Goal: Transaction & Acquisition: Download file/media

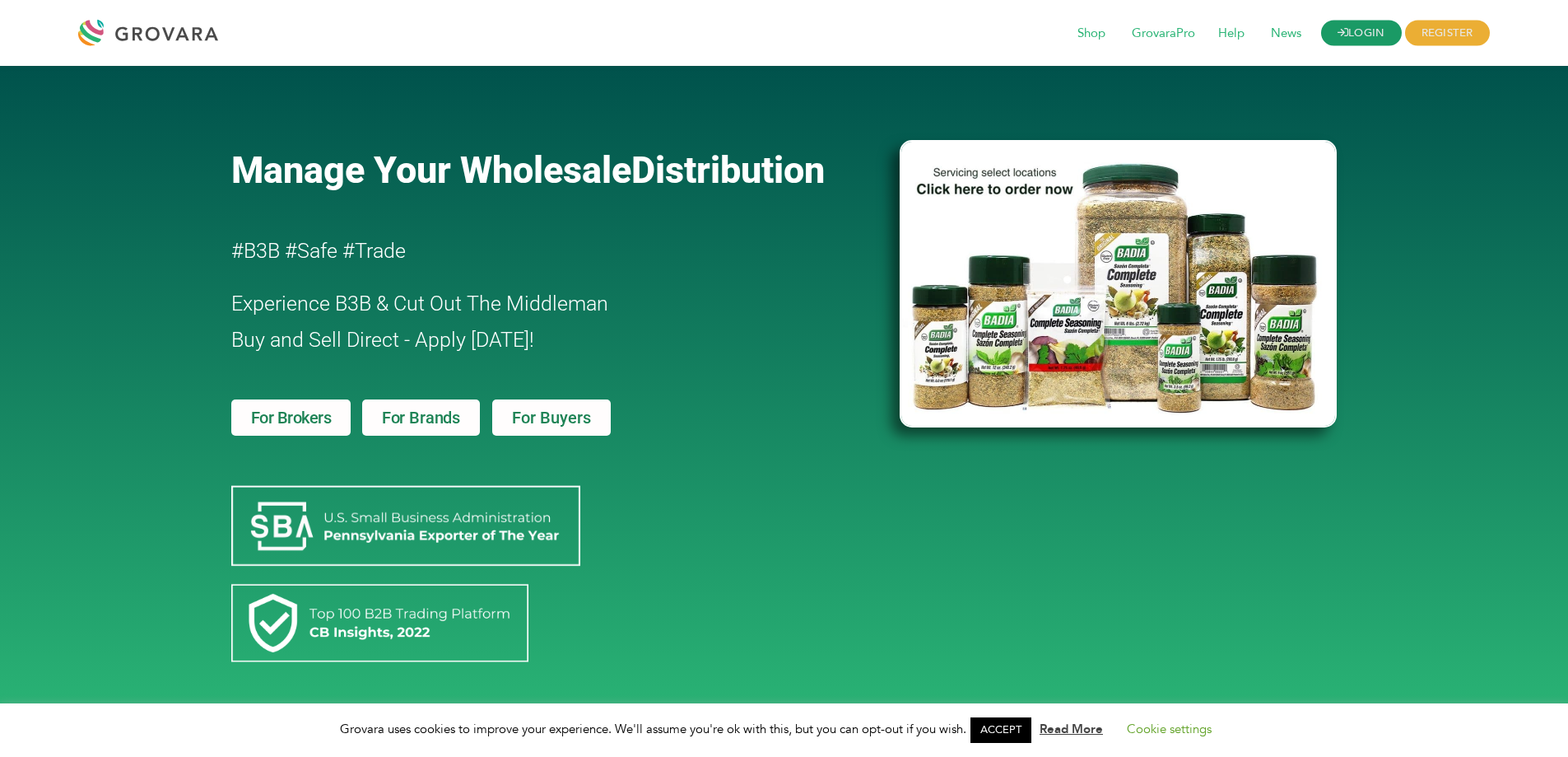
click at [1367, 34] on link "LOGIN" at bounding box center [1362, 33] width 81 height 25
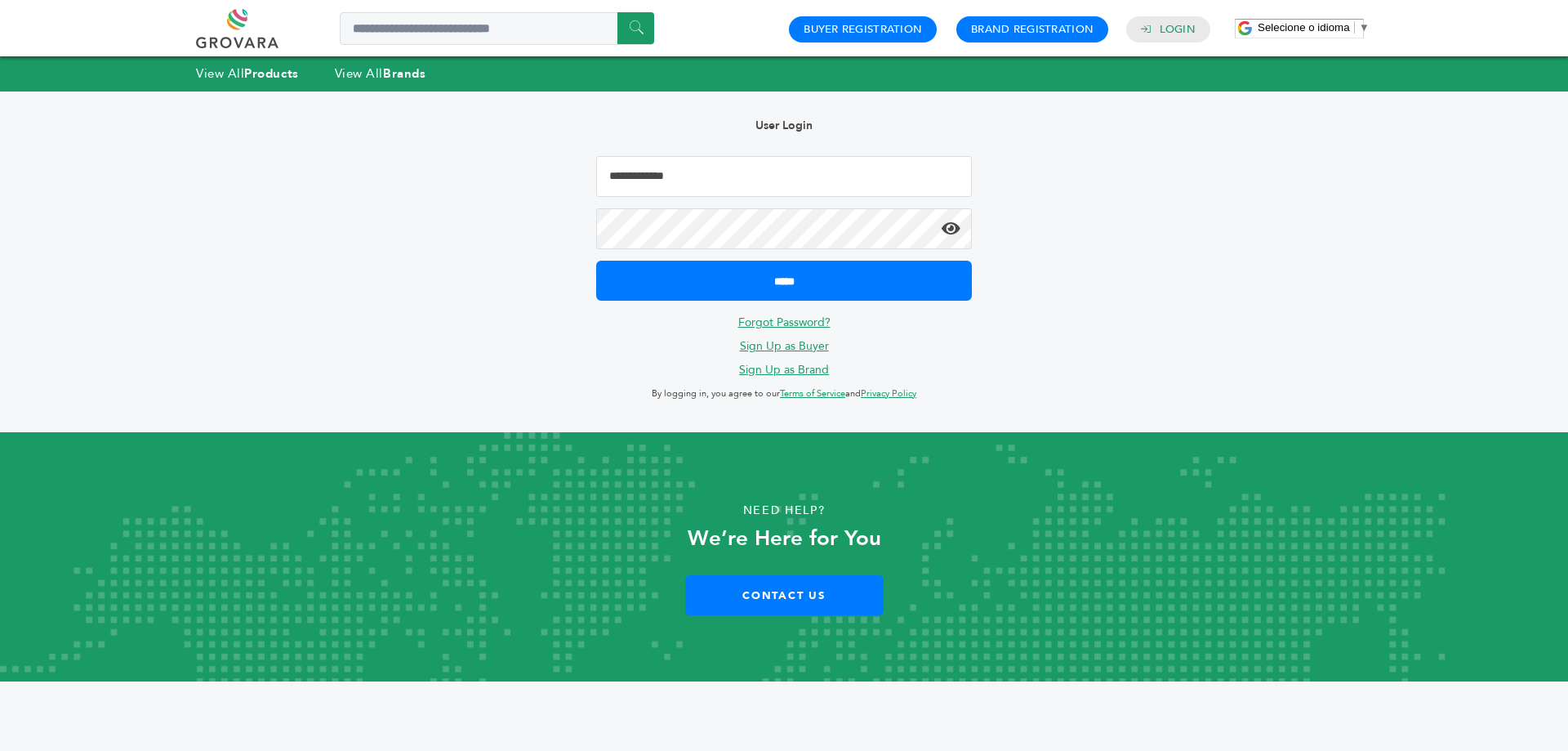
click at [685, 177] on input "Email Address" at bounding box center [784, 177] width 375 height 41
type input "**********"
click at [596, 260] on input "*****" at bounding box center [784, 280] width 375 height 40
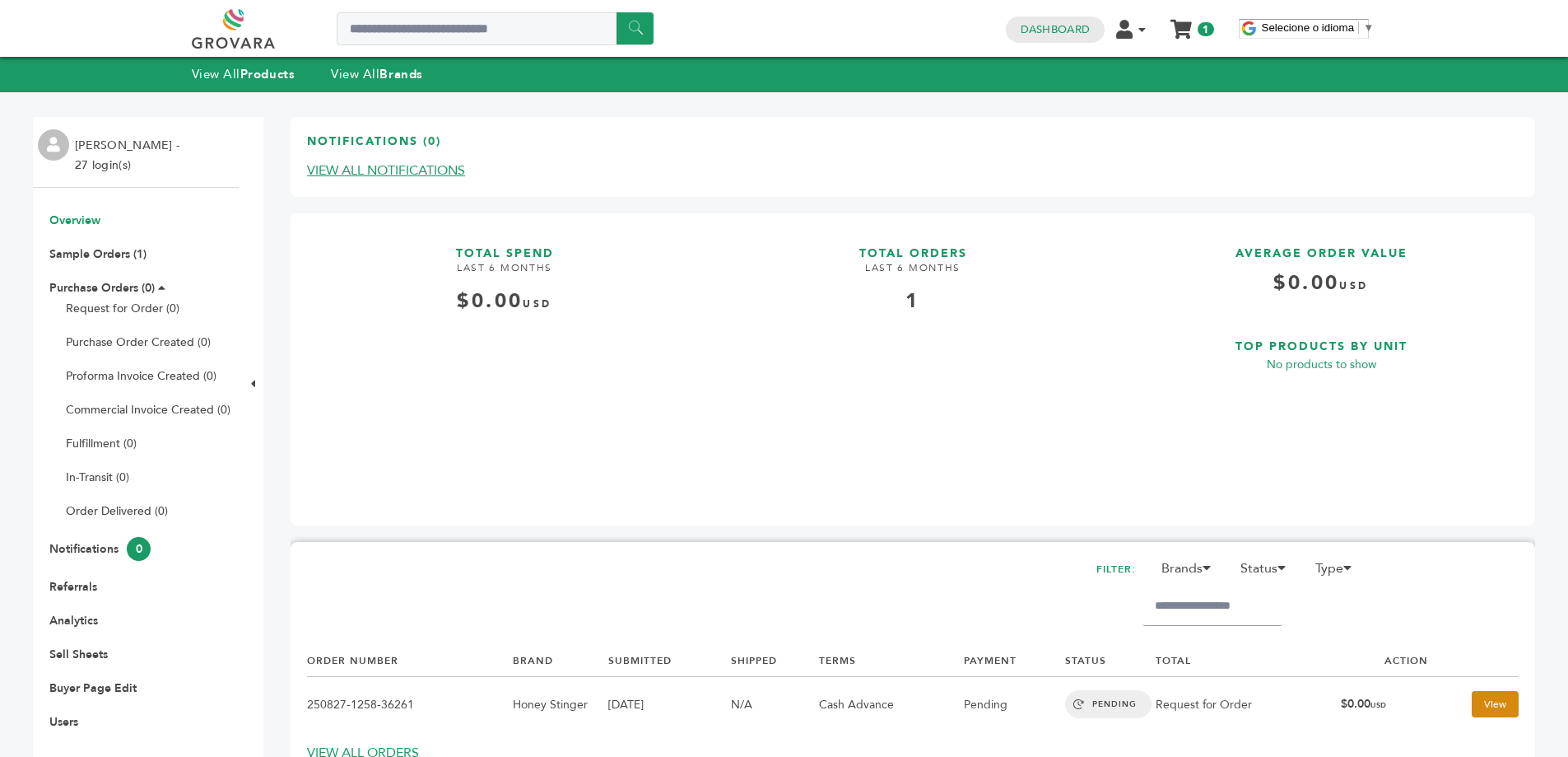
click at [1472, 706] on link "View" at bounding box center [1495, 704] width 47 height 26
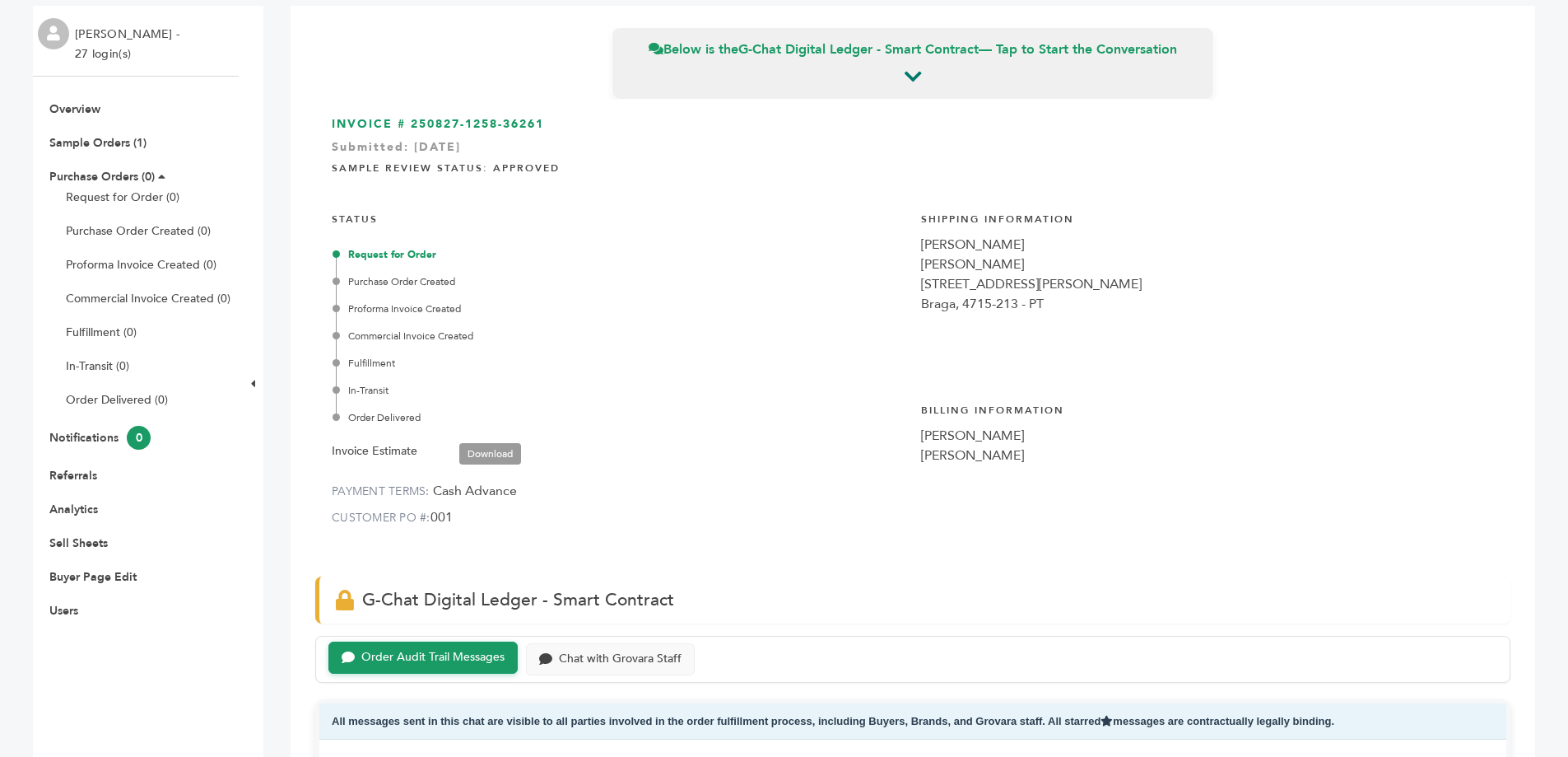
scroll to position [83, 0]
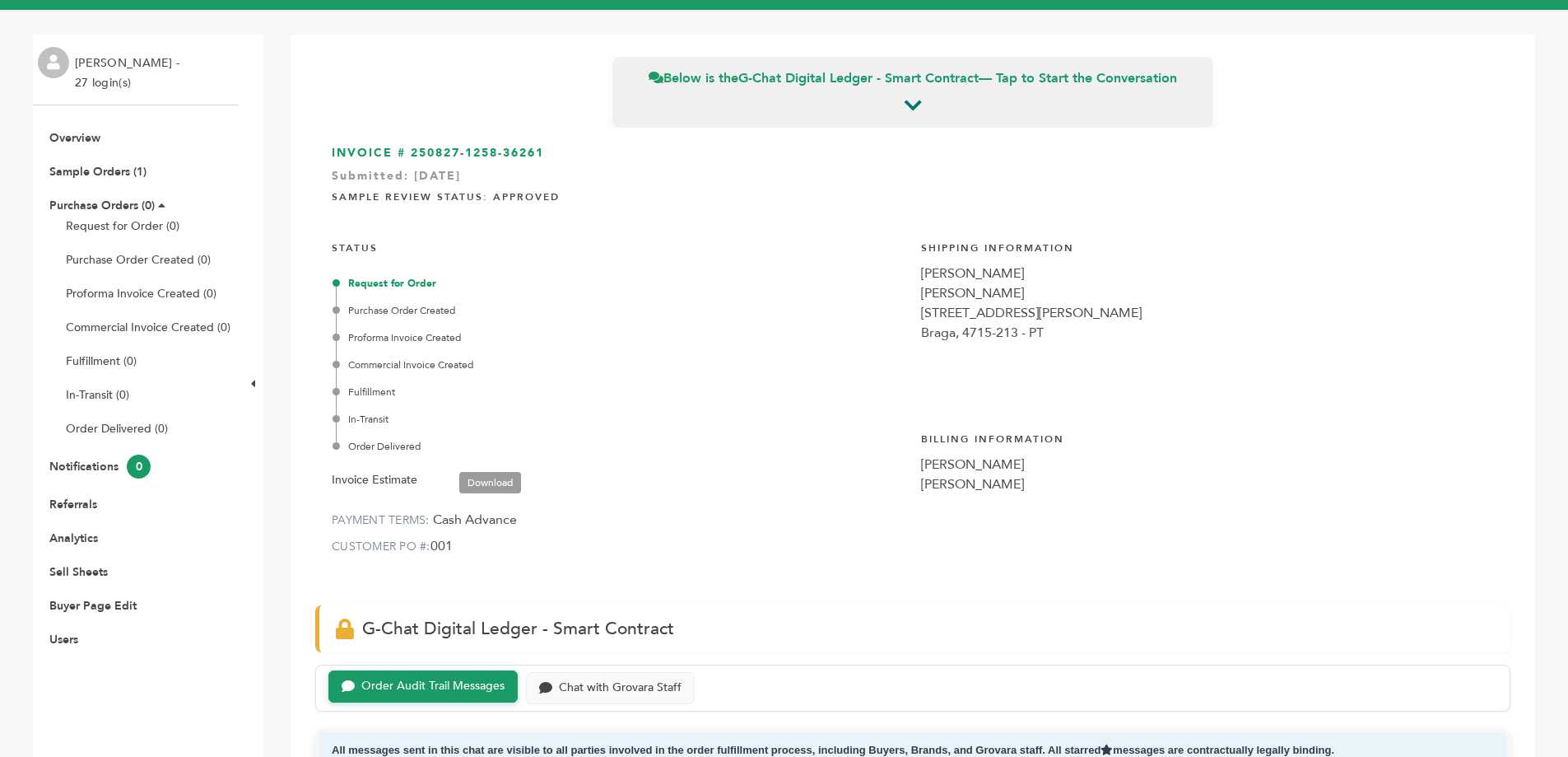
click at [426, 145] on h3 "INVOICE # 250827-1258-36261 Submitted: Aug/27/2025" at bounding box center [913, 153] width 1163 height 16
click at [106, 167] on link "Sample Orders (1)" at bounding box center [98, 171] width 97 height 15
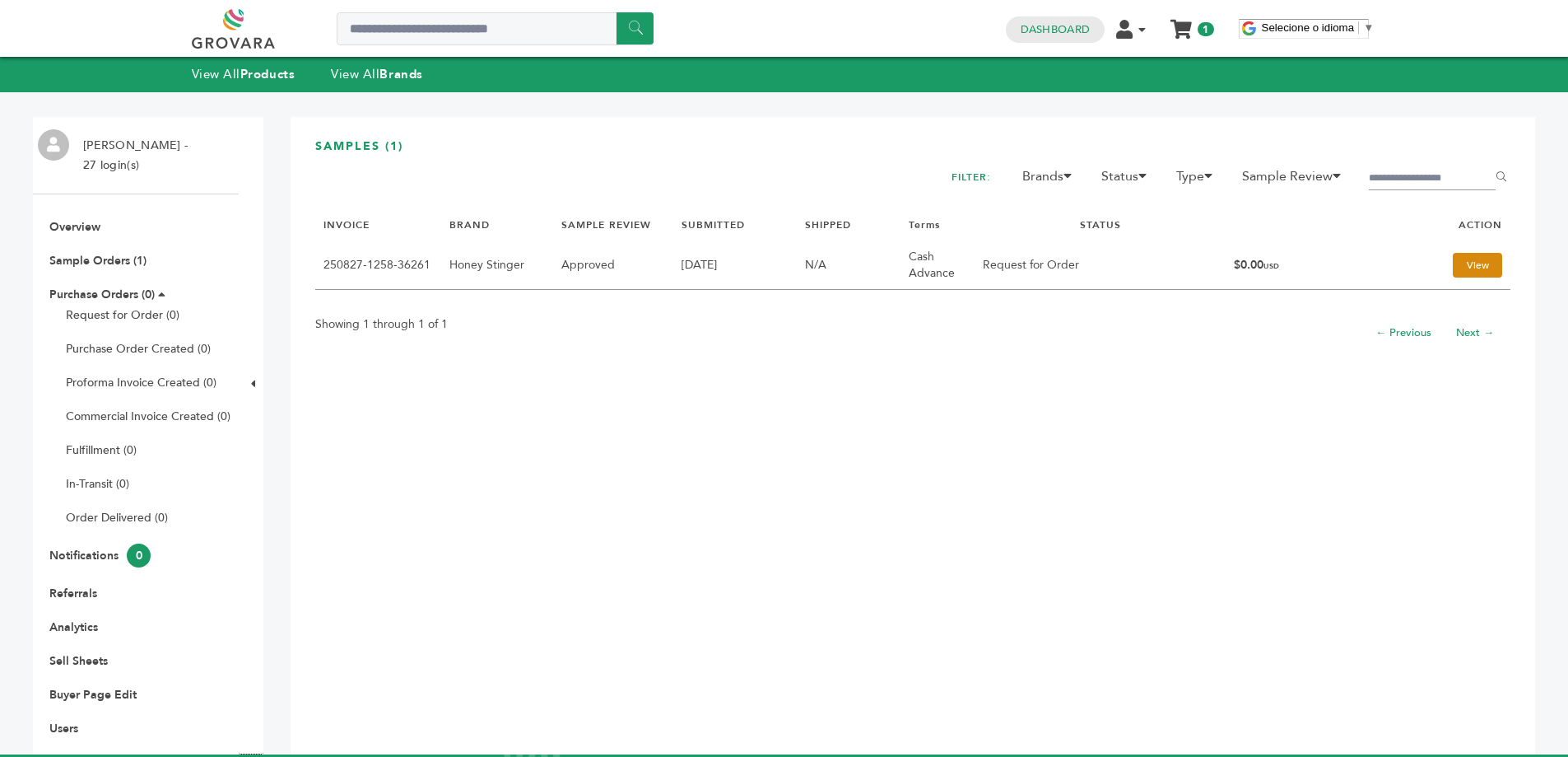
click at [1472, 272] on link "View" at bounding box center [1477, 264] width 49 height 24
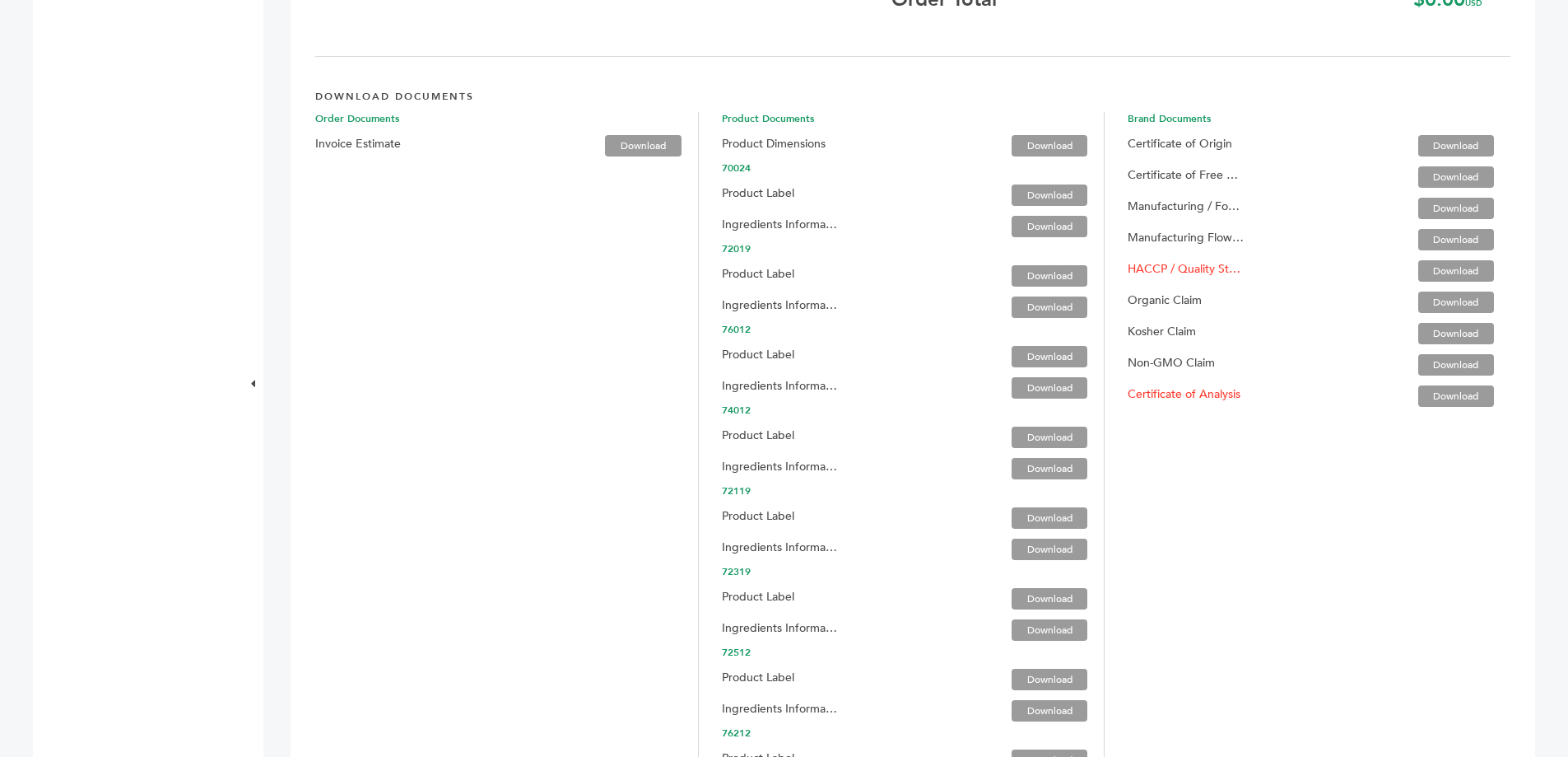
scroll to position [2636, 0]
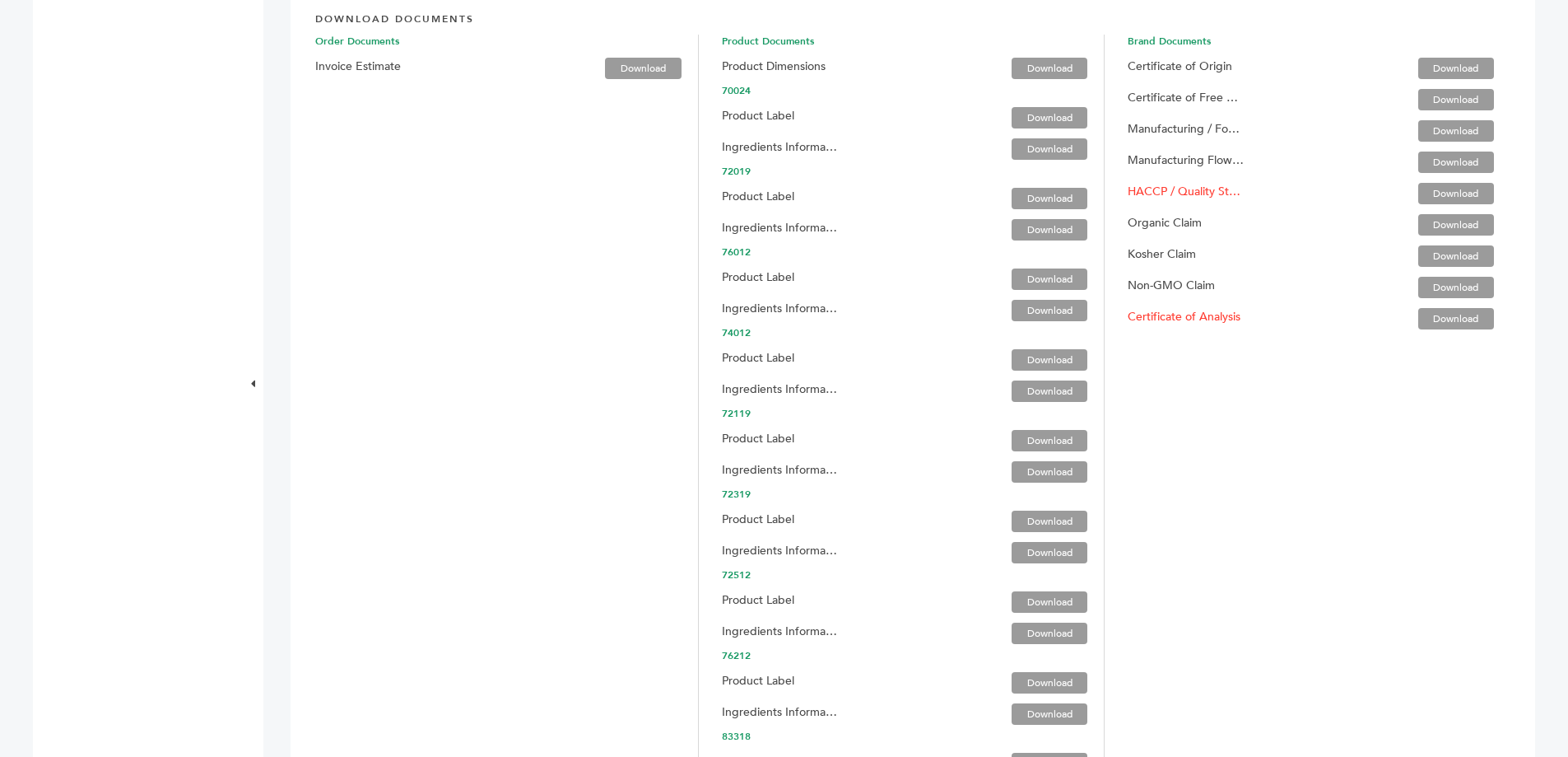
click at [1449, 221] on link "Download" at bounding box center [1457, 225] width 75 height 22
